Goal: Task Accomplishment & Management: Use online tool/utility

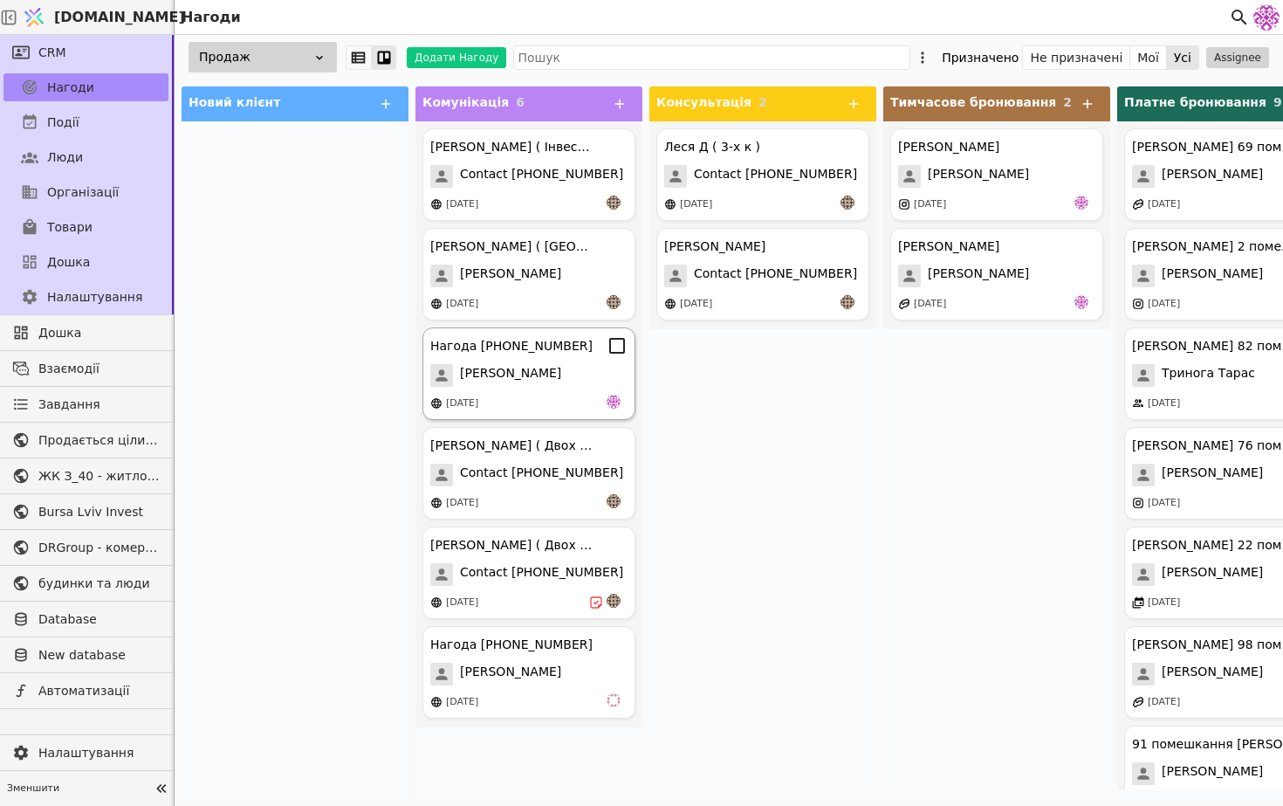
click at [546, 398] on div "[DATE]" at bounding box center [528, 402] width 197 height 17
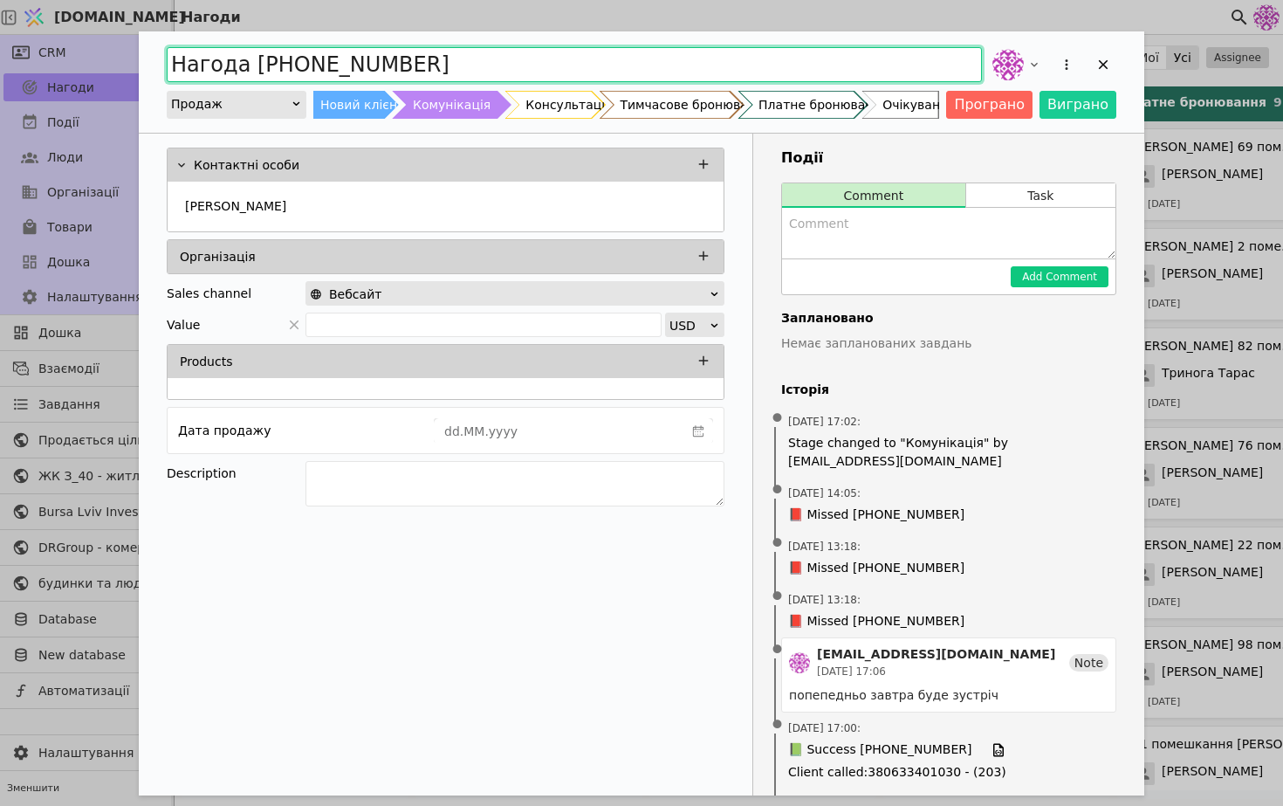
drag, startPoint x: 427, startPoint y: 67, endPoint x: 0, endPoint y: -5, distance: 432.9
click at [0, 0] on html "[DOMAIN_NAME] Нагоди CRM Нагоди Події Люди Організації Товари Дошка Налаштуванн…" at bounding box center [641, 403] width 1283 height 806
type input "[PERSON_NAME]"
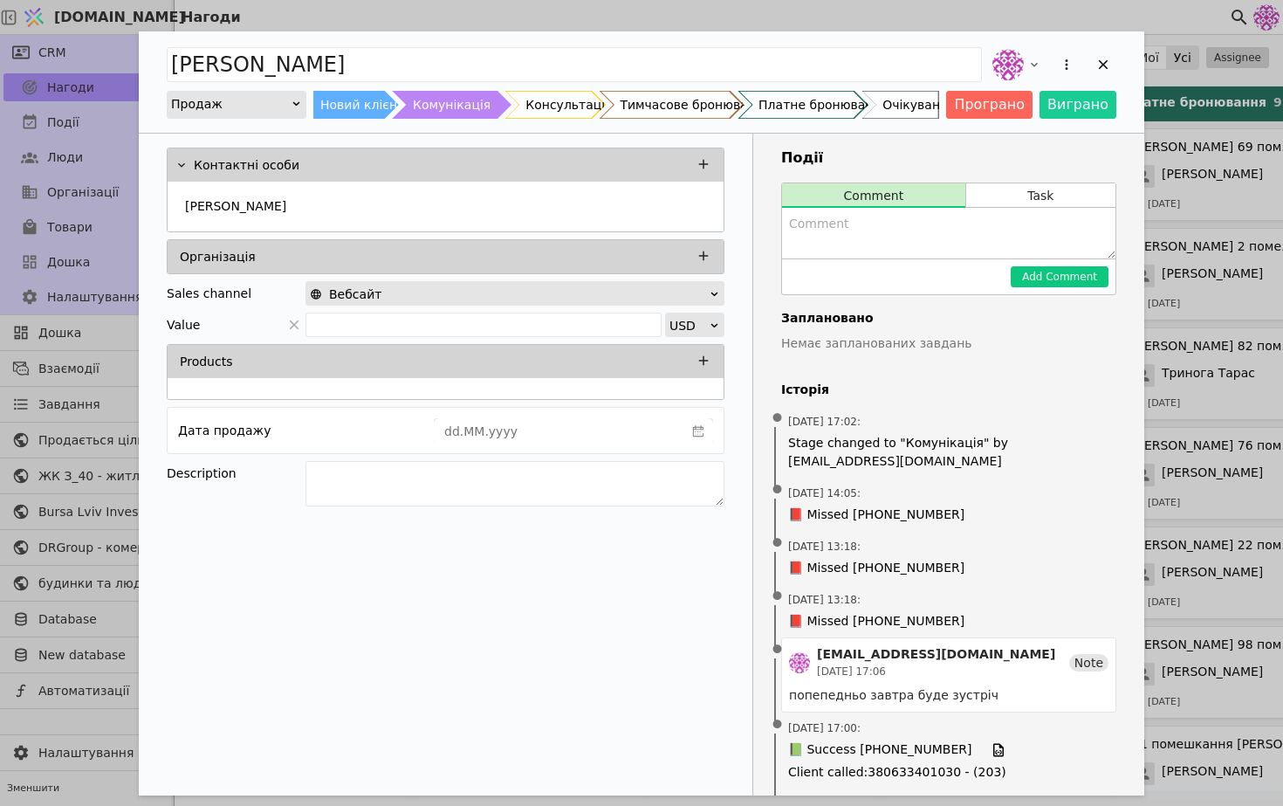
click at [832, 257] on textarea "Add Opportunity" at bounding box center [948, 233] width 333 height 51
type textarea "приємна консультація, цікавиться комерцією та квартирою для сина двох кімнатна …"
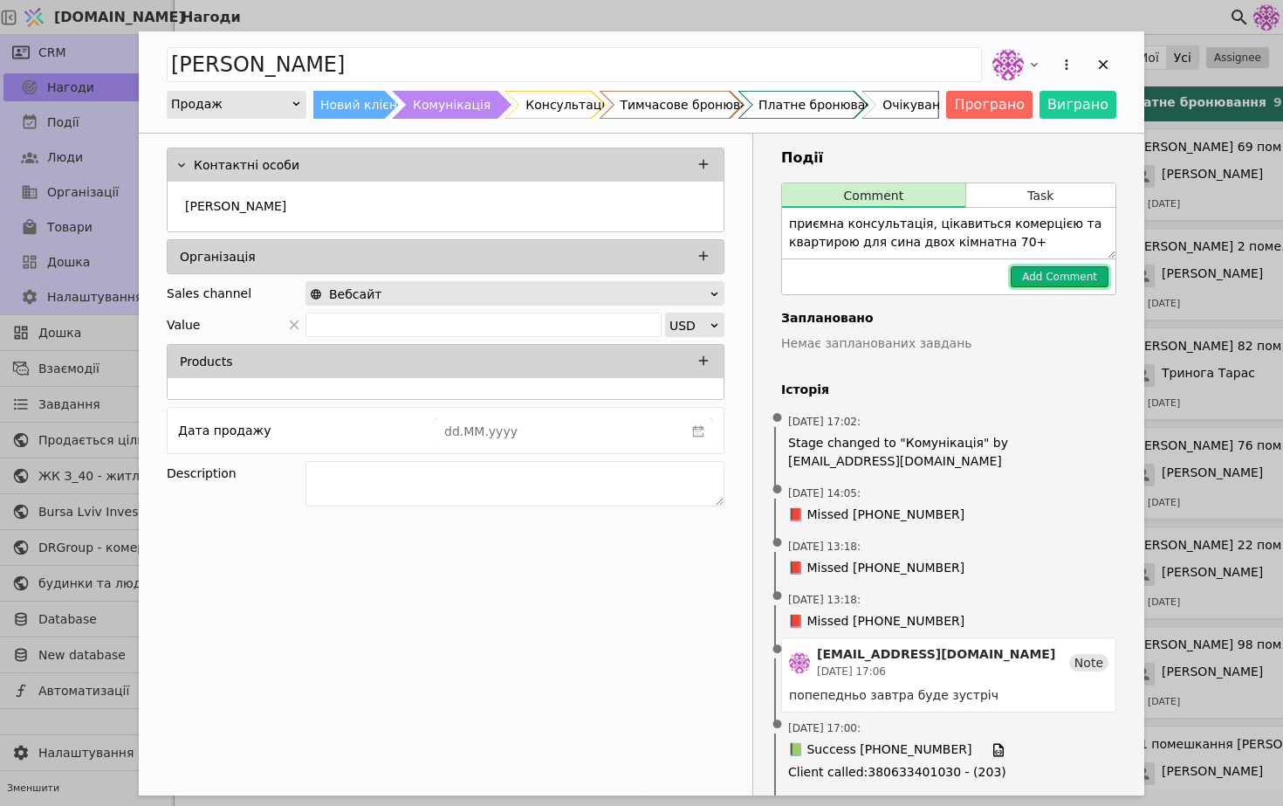
click at [1079, 271] on button "Add Comment" at bounding box center [1060, 276] width 98 height 21
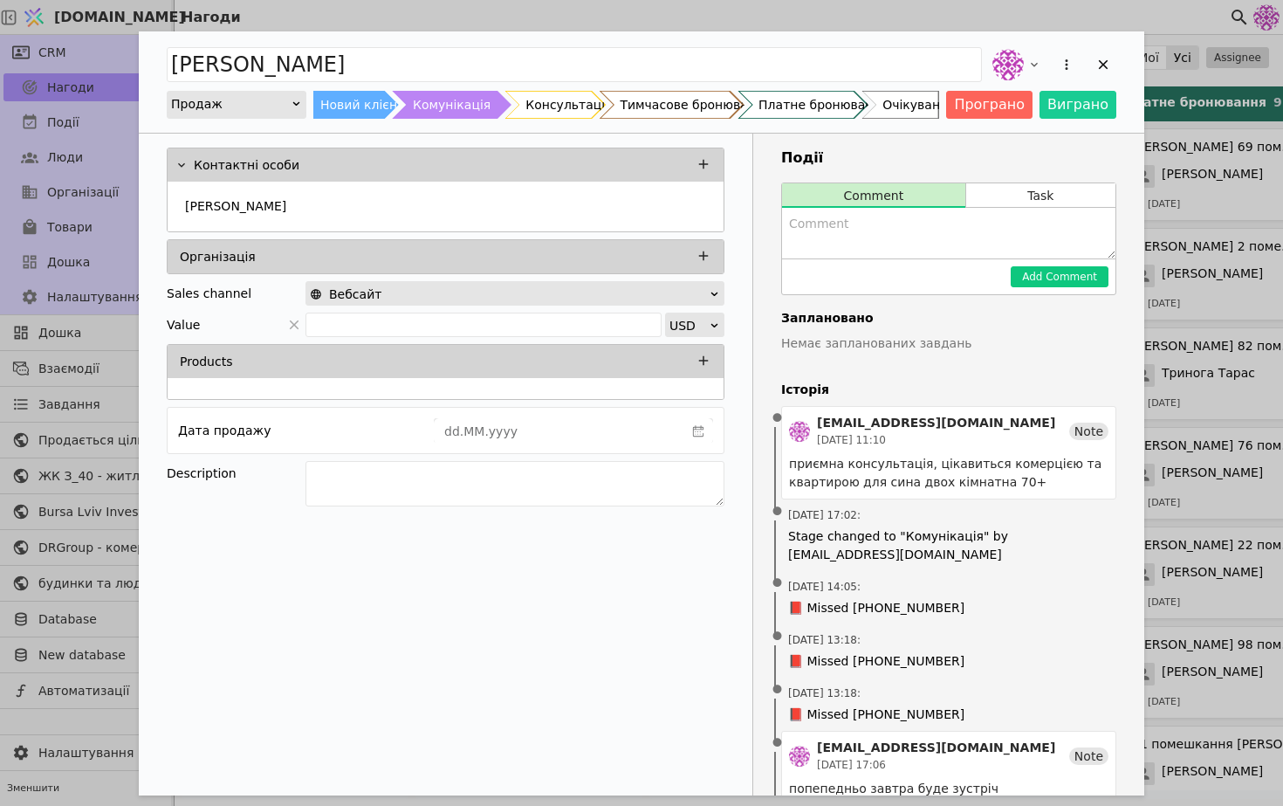
click at [1064, 248] on textarea "Add Opportunity" at bounding box center [948, 233] width 333 height 51
type textarea "в понеділок запланований наступний контакт"
click at [1069, 274] on button "Add Comment" at bounding box center [1060, 276] width 98 height 21
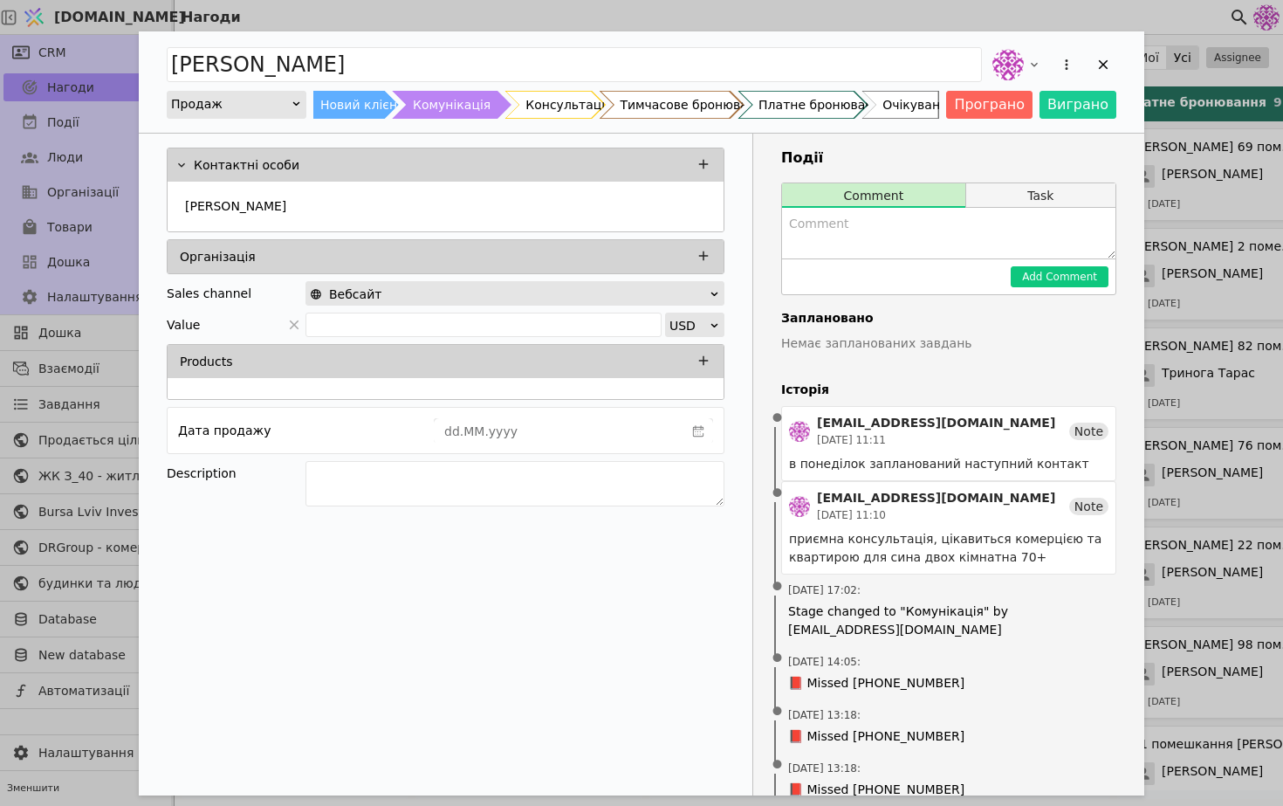
click at [1053, 198] on button "Task" at bounding box center [1040, 195] width 149 height 24
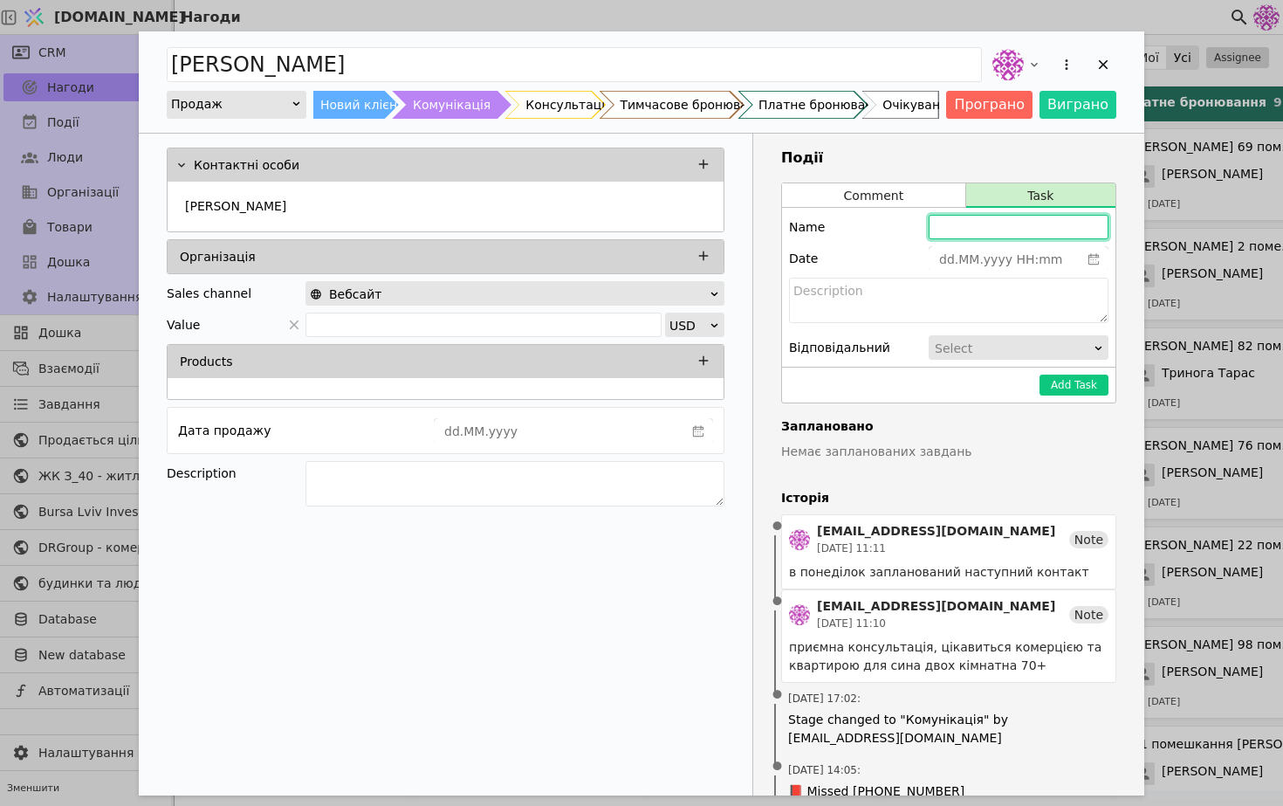
click at [1025, 232] on input "Add Opportunity" at bounding box center [1019, 227] width 180 height 24
type input "[PERSON_NAME] в понеділок нагадатися"
type input "dd.MM.yyyy HH:mm"
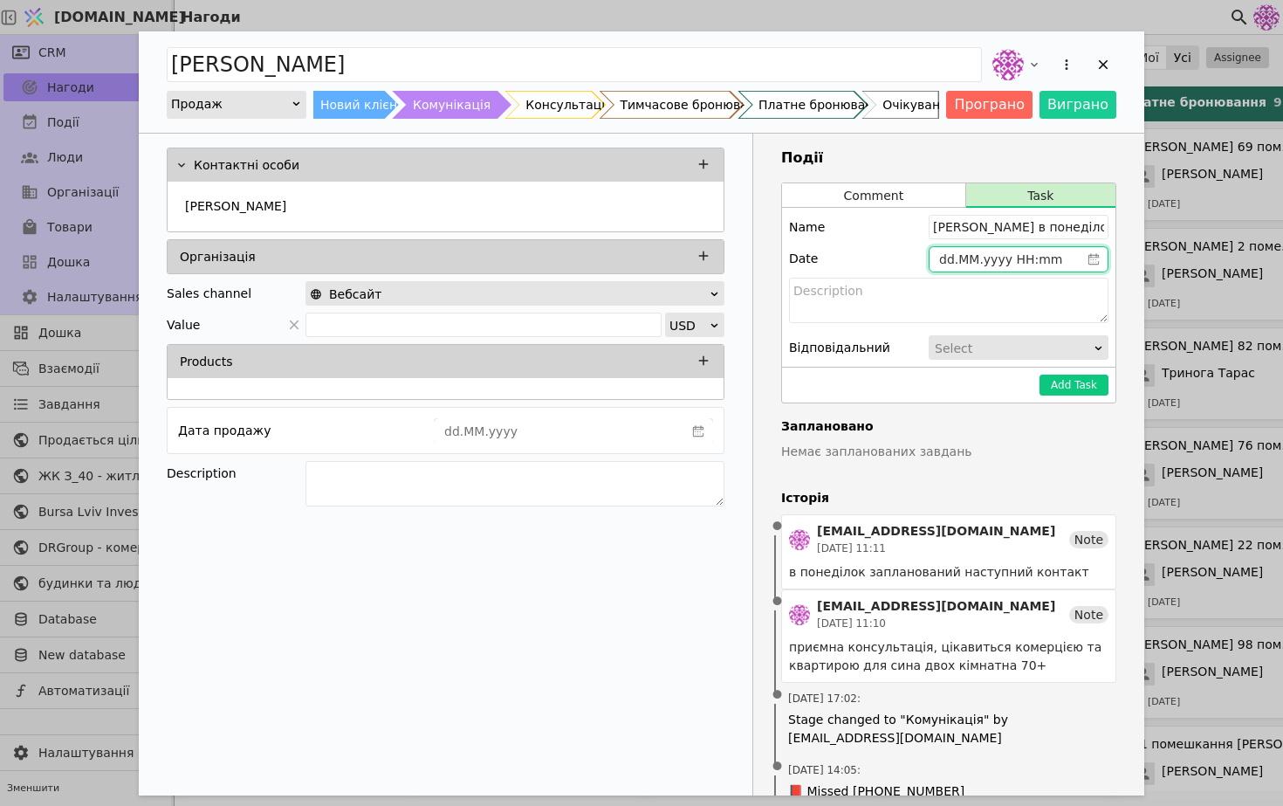
click at [1074, 264] on input "dd.MM.yyyy HH:mm" at bounding box center [1005, 259] width 150 height 24
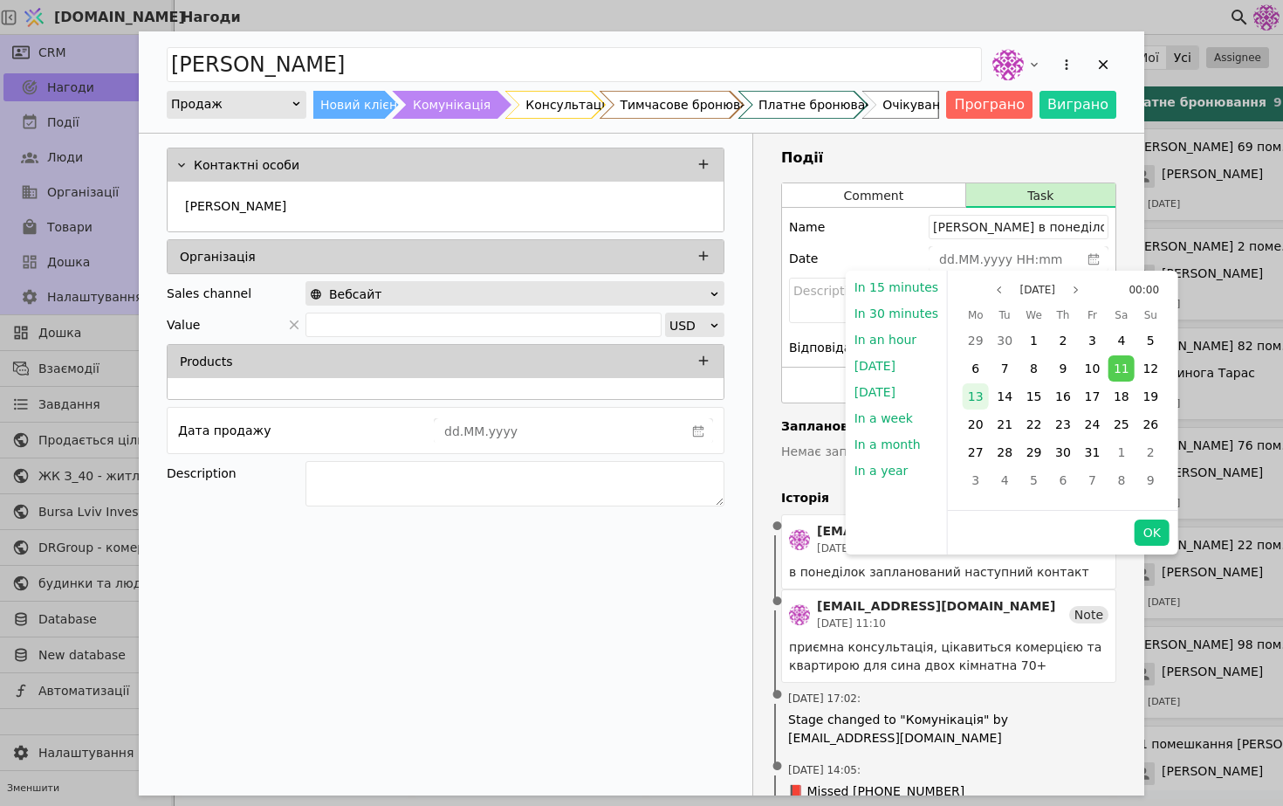
click at [975, 402] on span "13" at bounding box center [976, 396] width 16 height 14
click at [1161, 525] on button "OK" at bounding box center [1152, 532] width 35 height 26
type input "[DATE] 00:00"
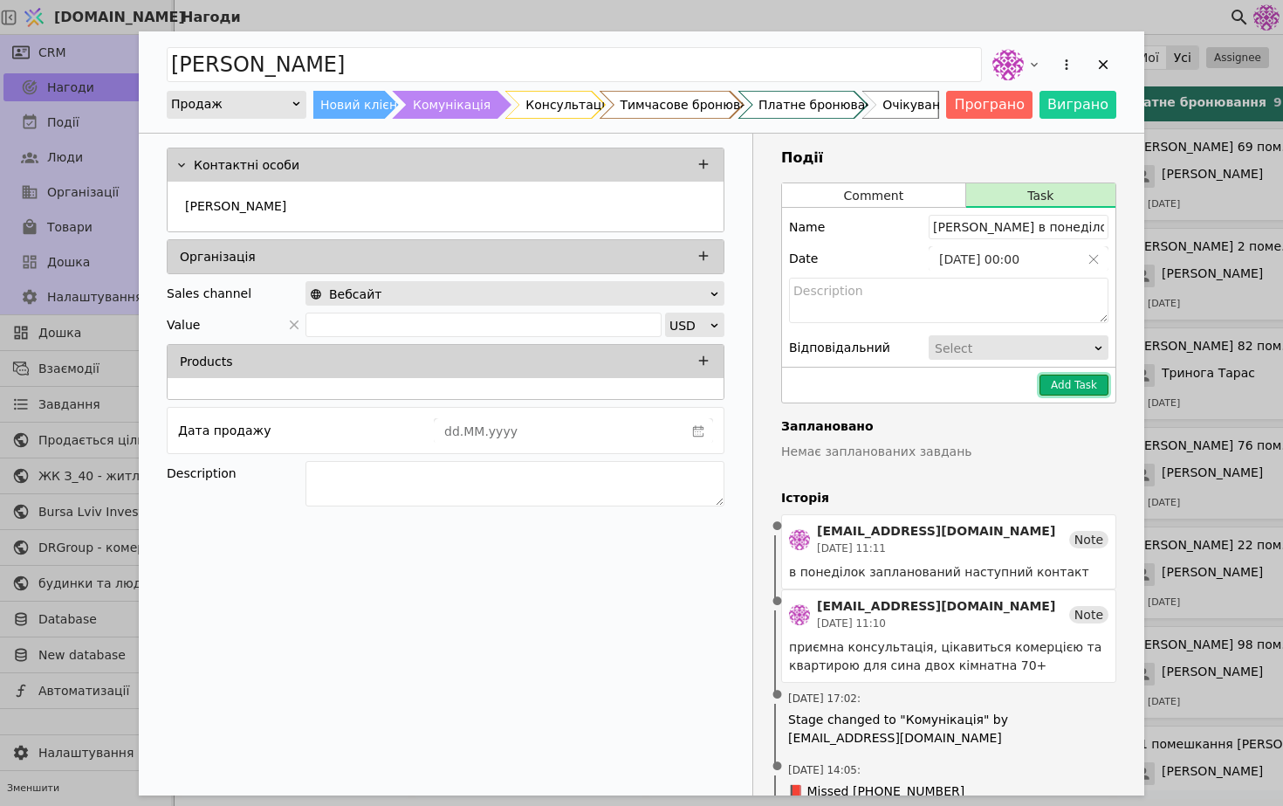
click at [1069, 383] on button "Add Task" at bounding box center [1073, 384] width 69 height 21
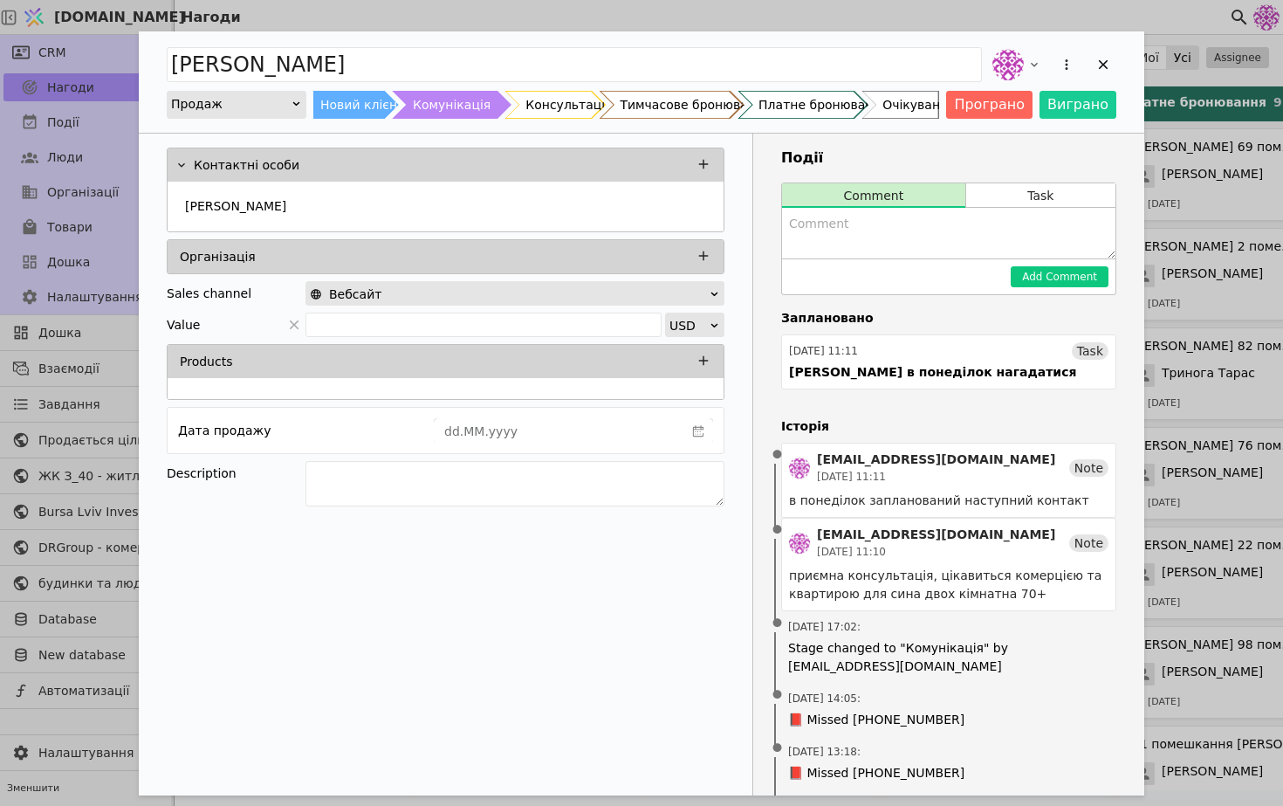
click at [650, 292] on div "Вебсайт" at bounding box center [509, 294] width 399 height 24
click at [1112, 58] on div "Add Opportunity" at bounding box center [1103, 64] width 26 height 26
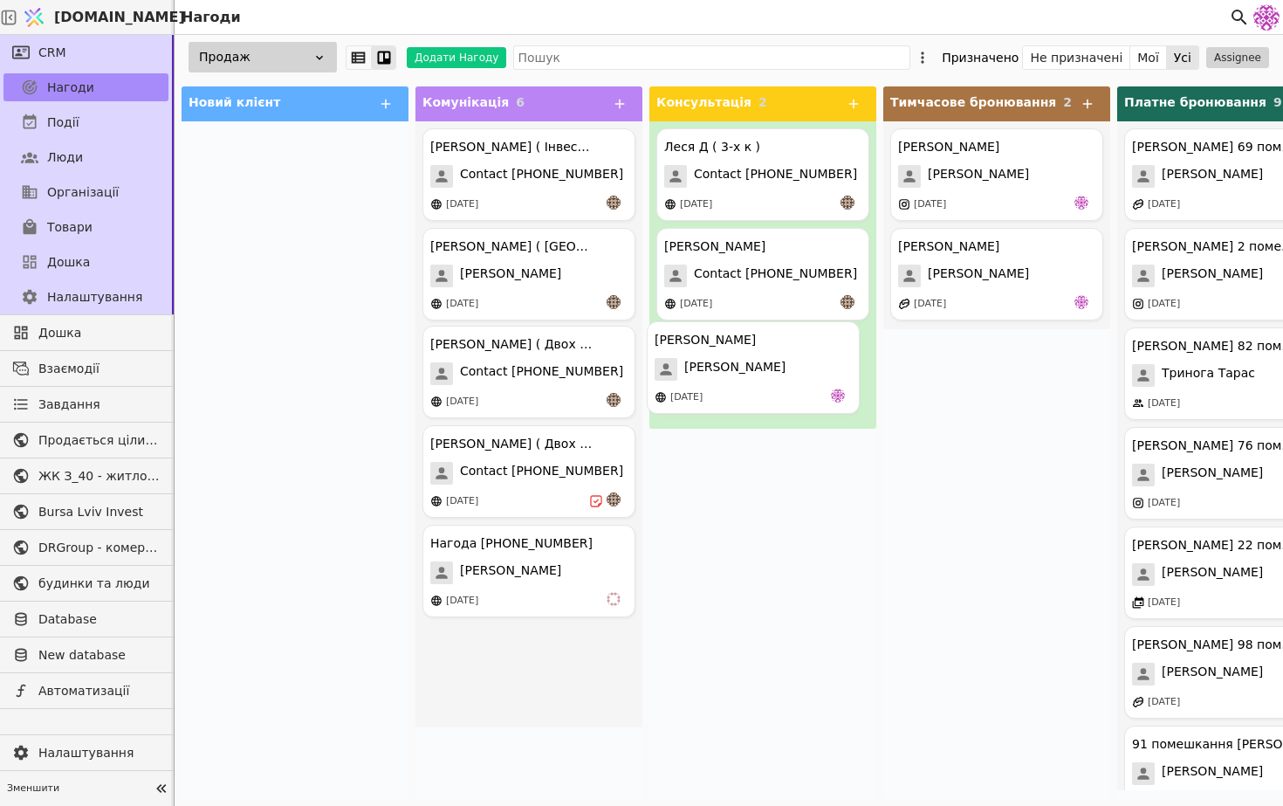
drag, startPoint x: 517, startPoint y: 365, endPoint x: 751, endPoint y: 359, distance: 234.0
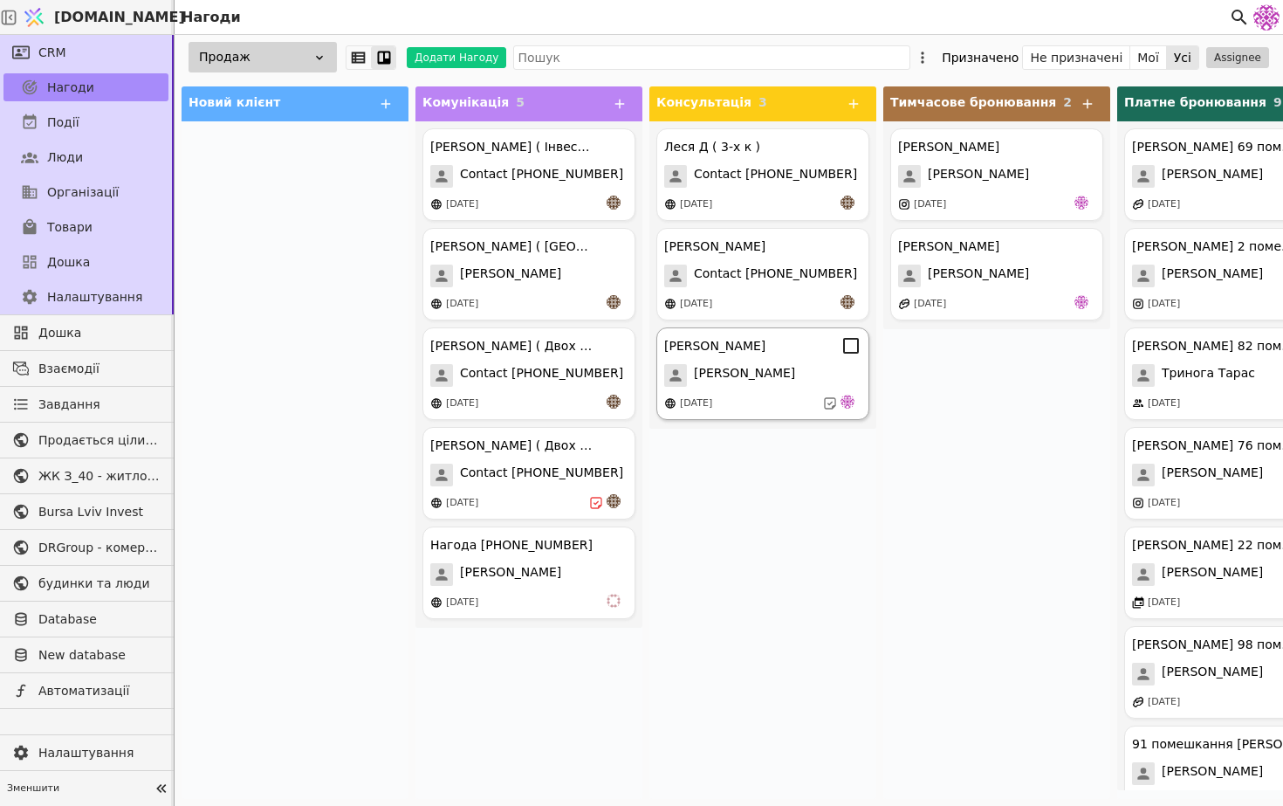
click at [699, 373] on span "[PERSON_NAME]" at bounding box center [744, 375] width 101 height 23
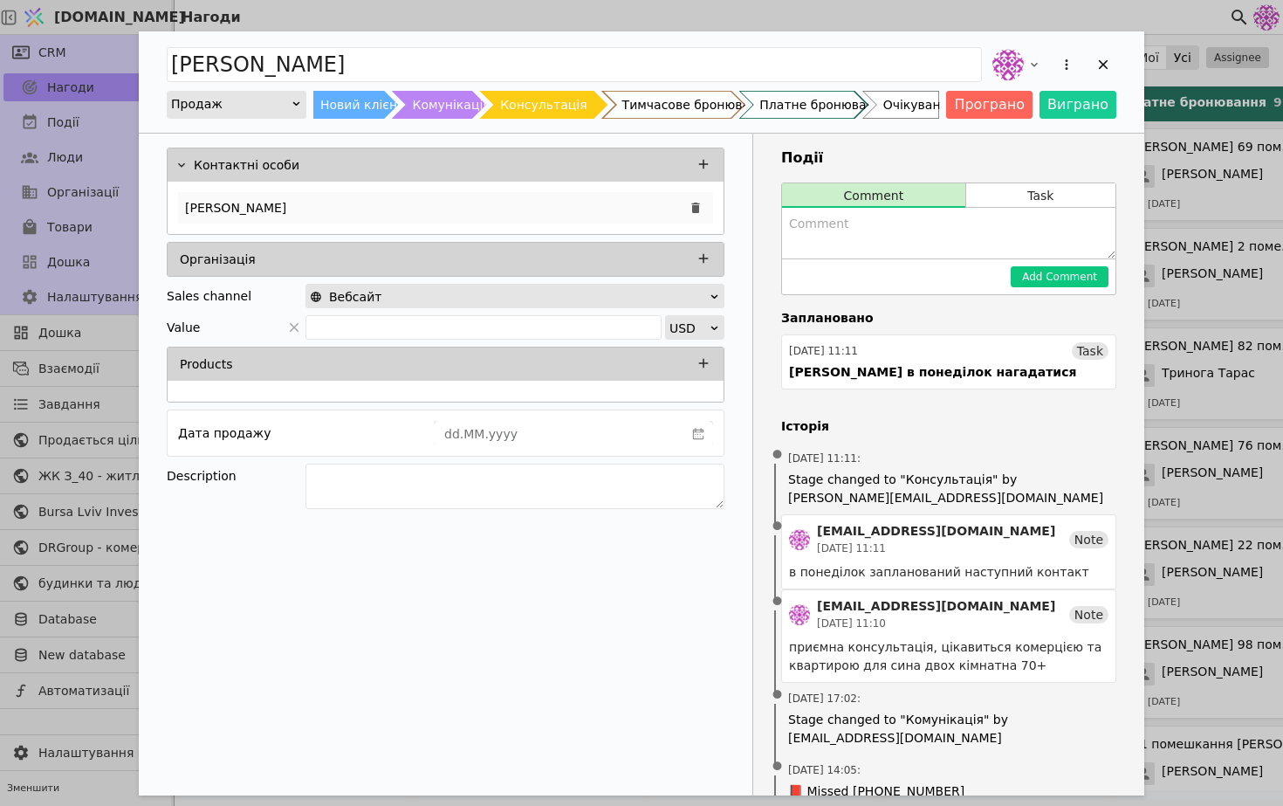
click at [312, 211] on div "[PERSON_NAME]" at bounding box center [445, 207] width 535 height 31
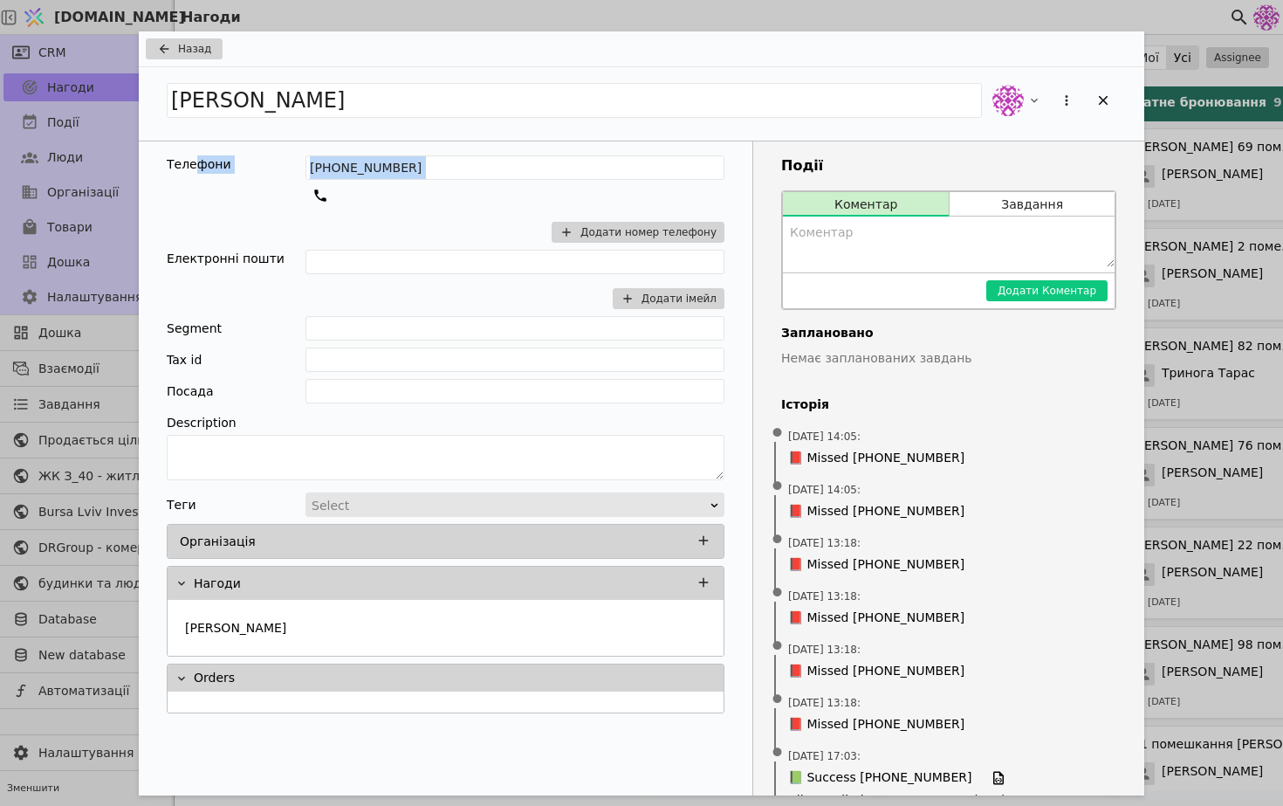
drag, startPoint x: 455, startPoint y: 183, endPoint x: 196, endPoint y: 172, distance: 258.6
click at [196, 172] on div "Телефони [PHONE_NUMBER] Додати номер телефону" at bounding box center [446, 202] width 558 height 94
click at [454, 179] on input "[PHONE_NUMBER]" at bounding box center [514, 167] width 419 height 24
drag, startPoint x: 454, startPoint y: 178, endPoint x: 312, endPoint y: 168, distance: 142.6
click at [312, 168] on input "[PHONE_NUMBER]" at bounding box center [514, 167] width 419 height 24
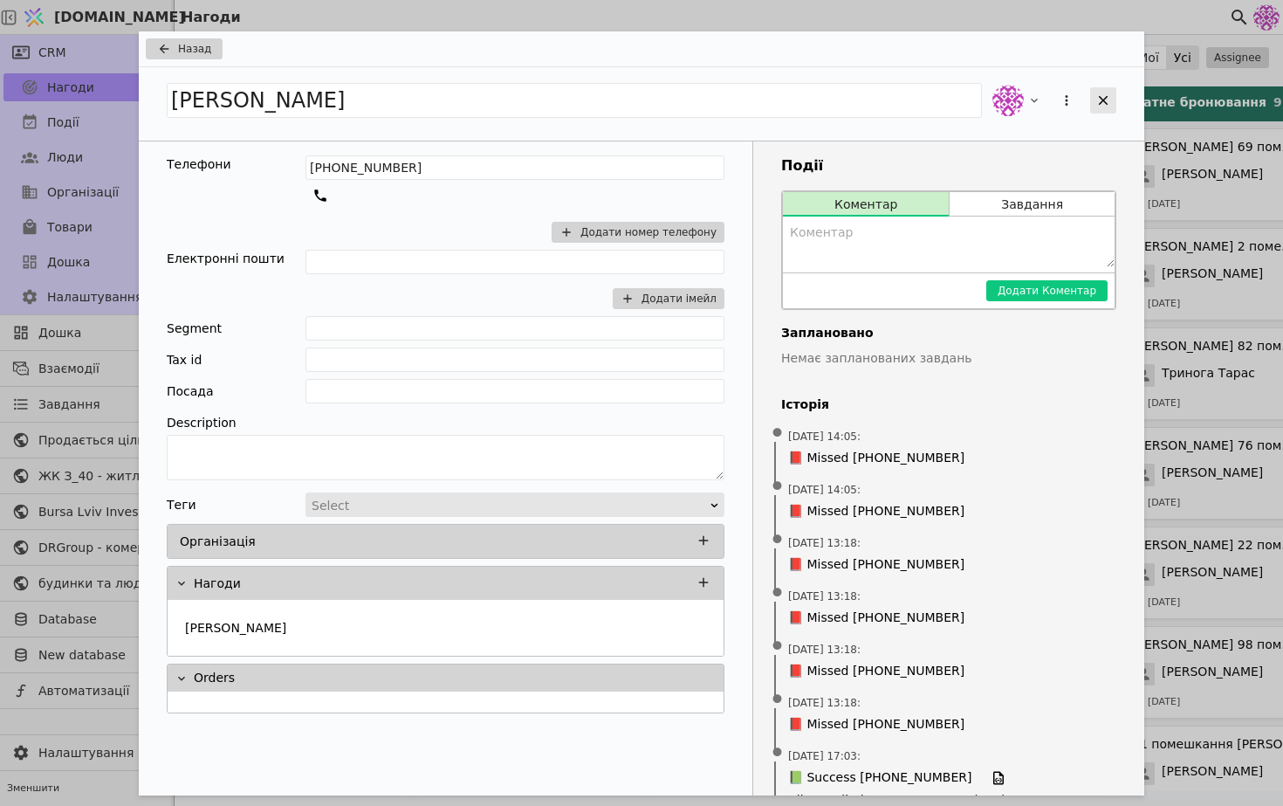
click at [1112, 98] on div "Add Opportunity" at bounding box center [1103, 100] width 26 height 26
